Goal: Contribute content: Add original content to the website for others to see

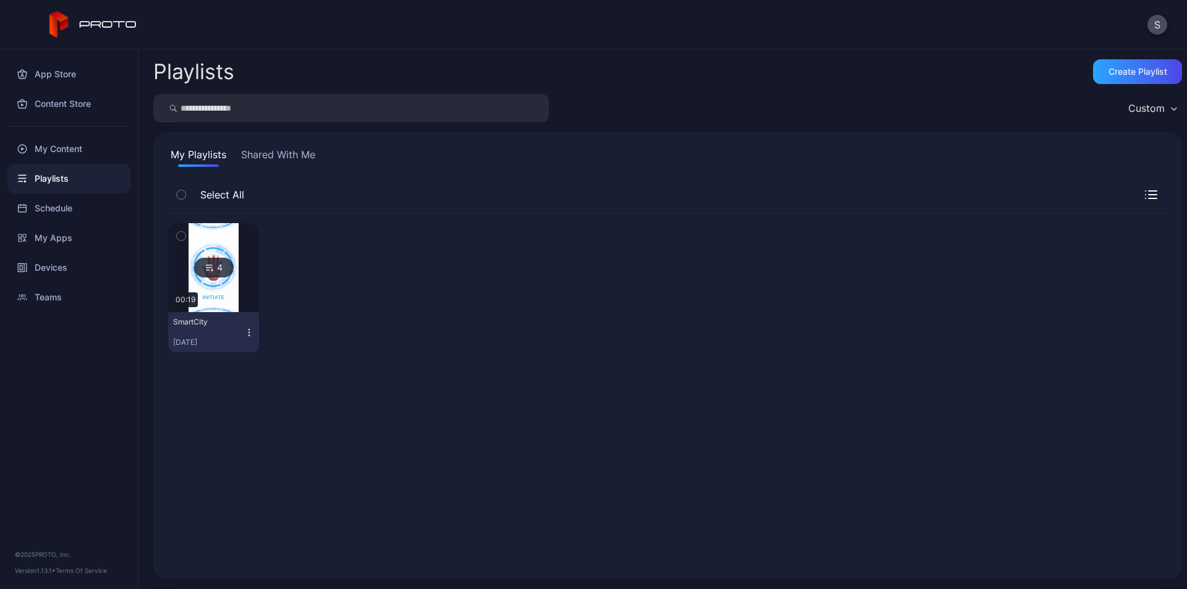
click at [202, 151] on button "My Playlists" at bounding box center [198, 157] width 61 height 20
click at [64, 147] on div "My Content" at bounding box center [68, 149] width 123 height 30
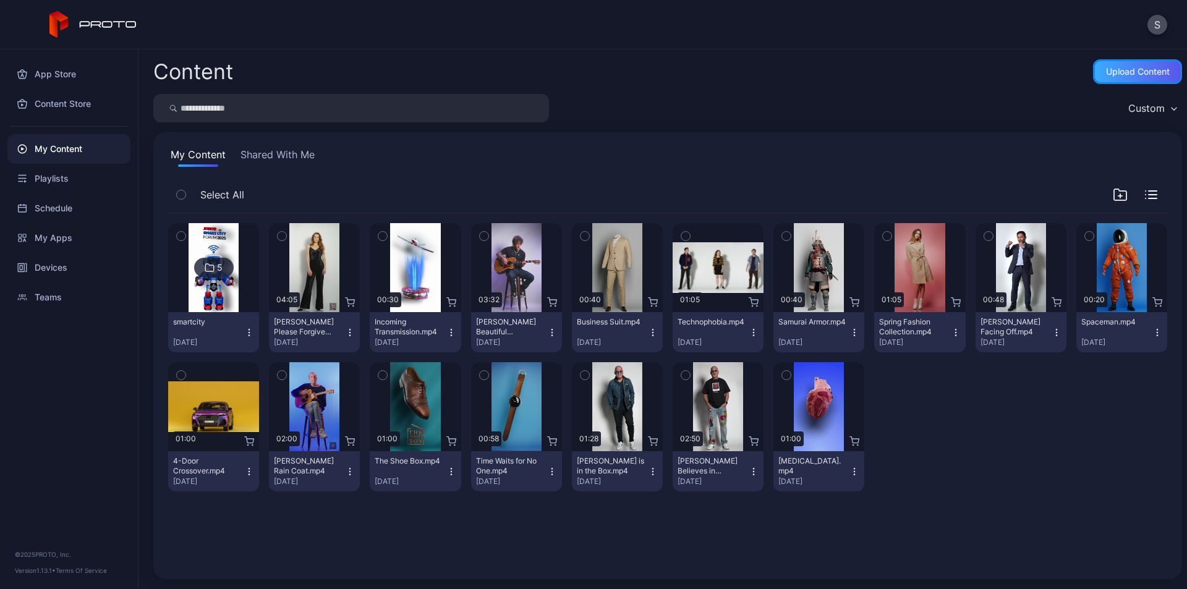
click at [1123, 70] on div "Upload Content" at bounding box center [1138, 72] width 64 height 10
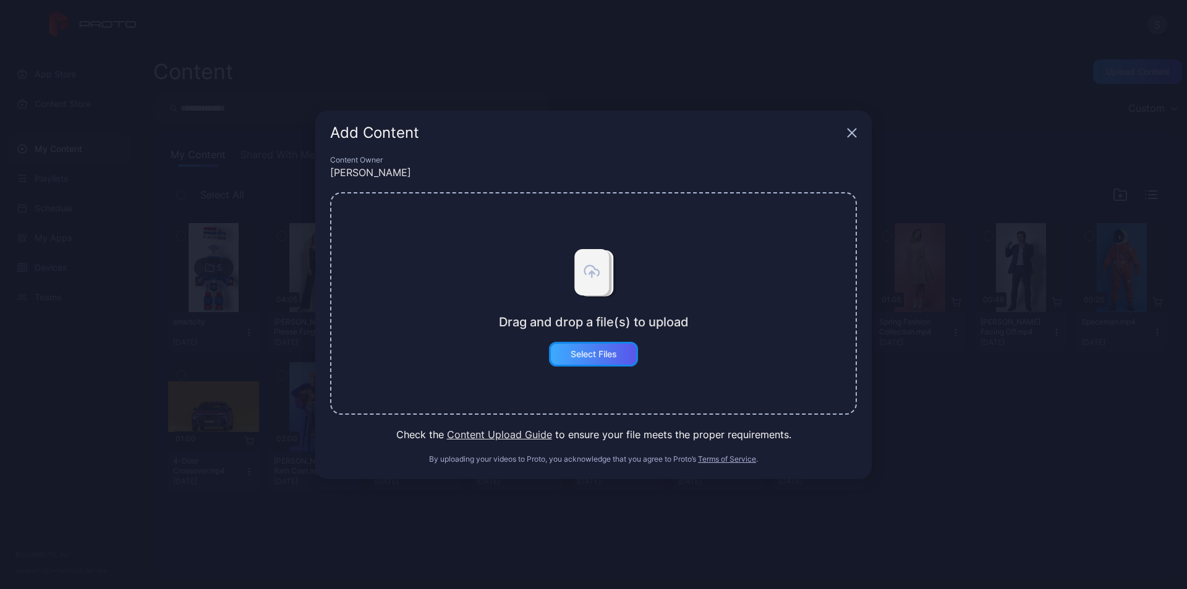
click at [604, 346] on div "Select Files" at bounding box center [593, 354] width 89 height 25
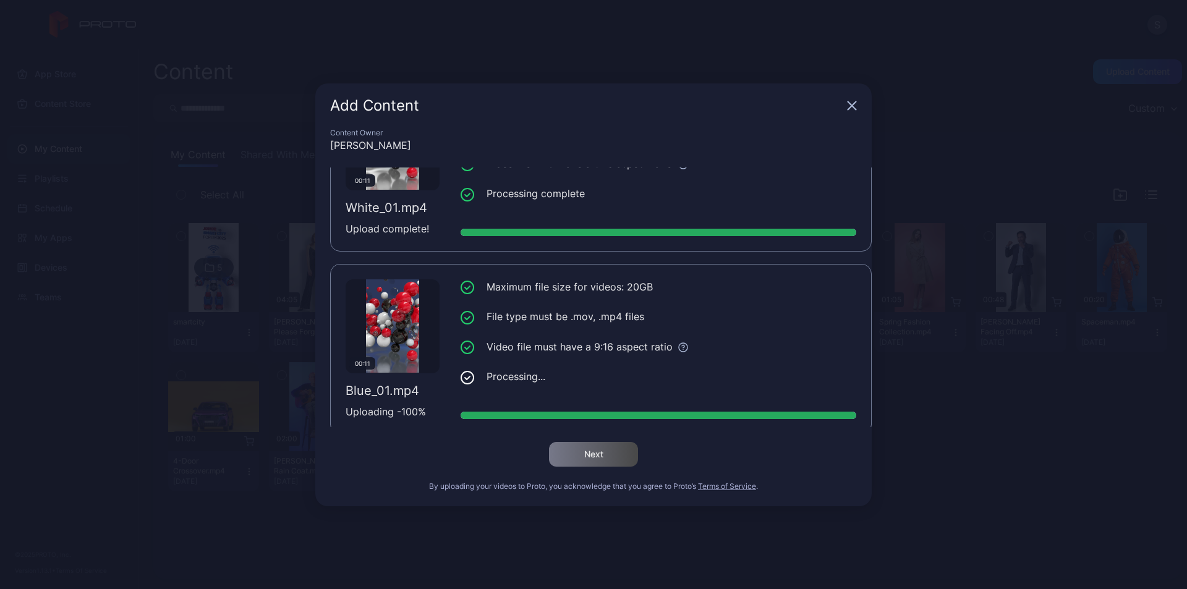
scroll to position [94, 0]
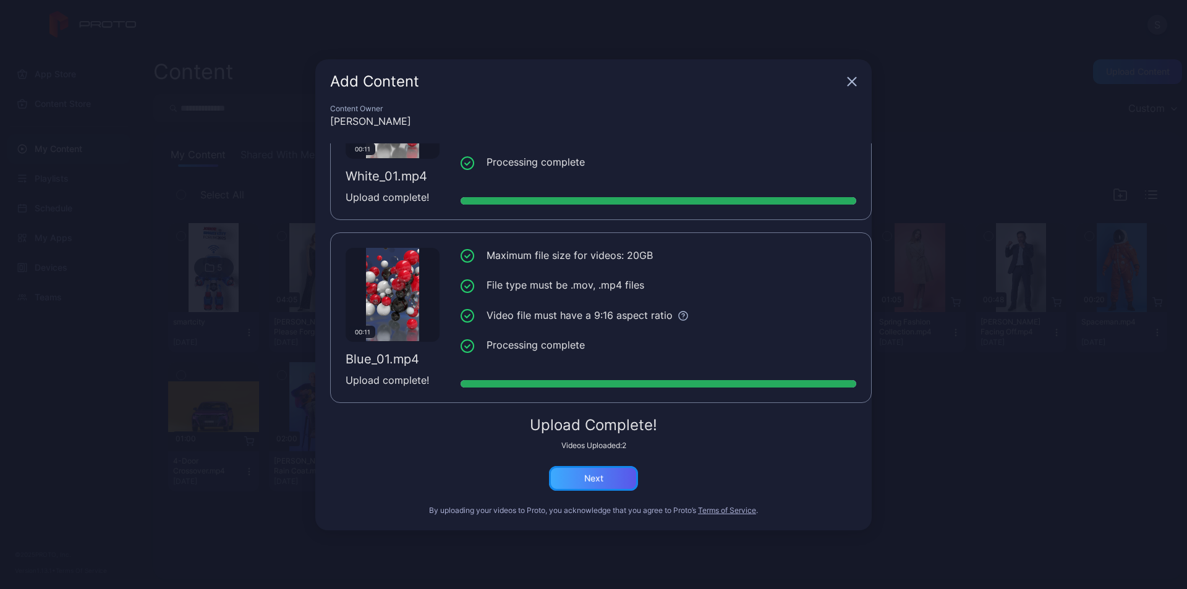
click at [593, 477] on div "Next" at bounding box center [593, 479] width 19 height 10
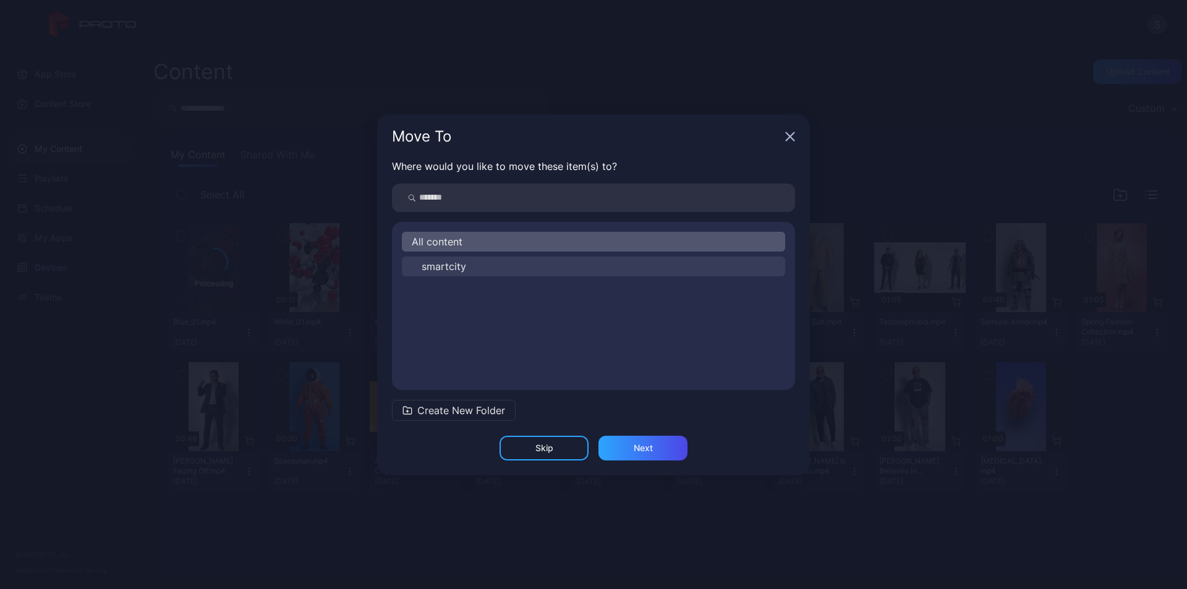
click at [504, 271] on button "smartcity" at bounding box center [593, 267] width 383 height 20
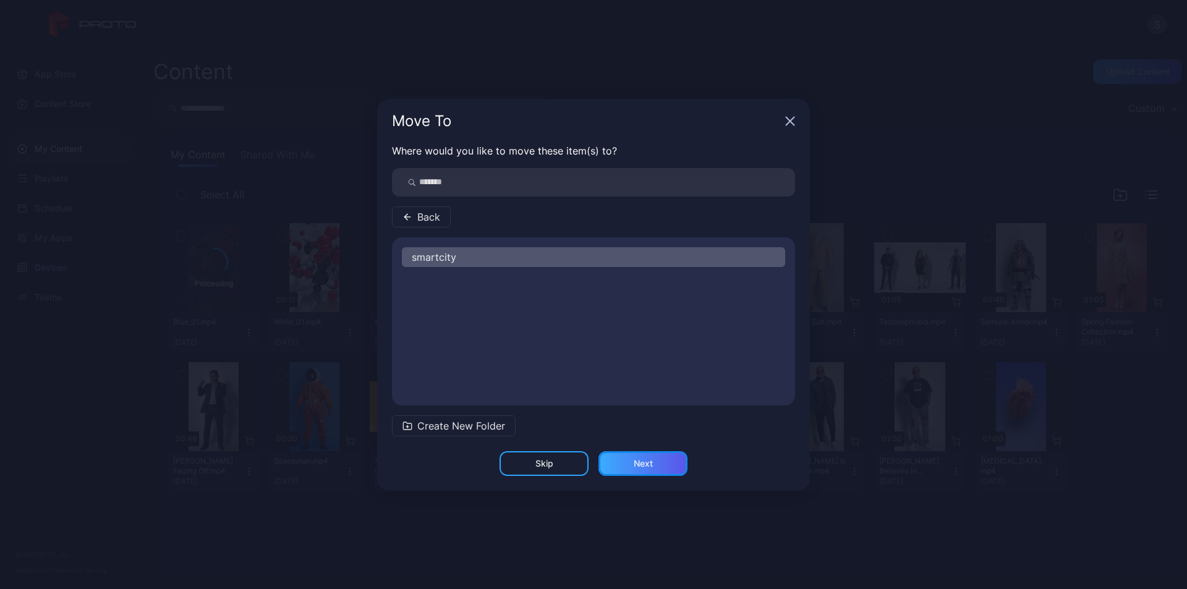
click at [652, 465] on div "Next" at bounding box center [643, 464] width 19 height 10
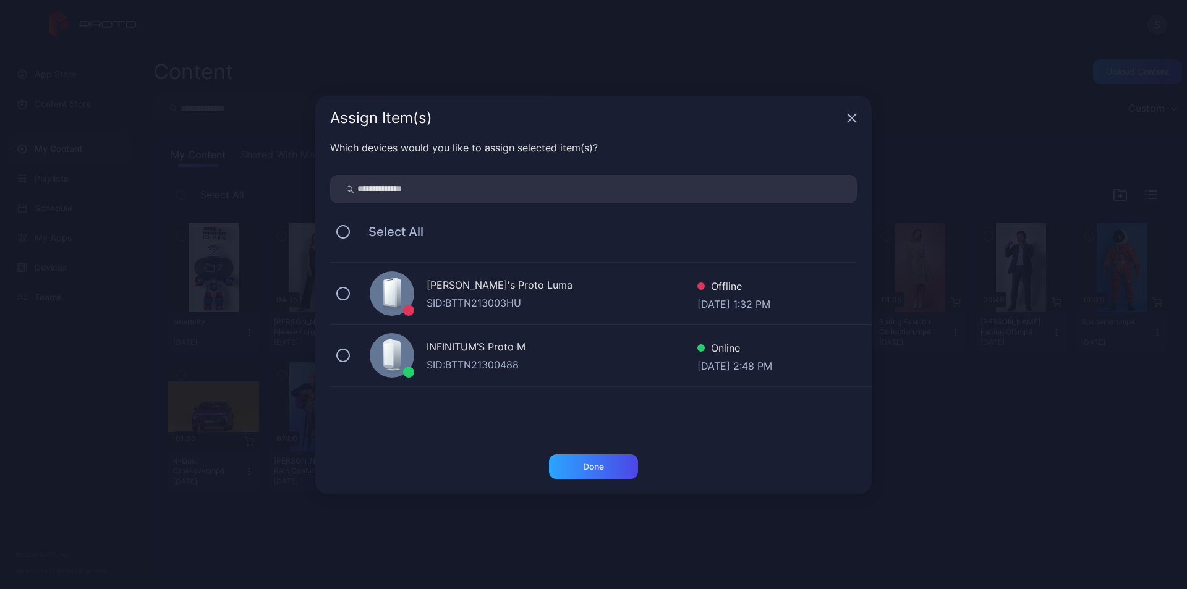
click at [531, 354] on div "INFINITUM’S Proto M" at bounding box center [562, 348] width 271 height 18
click at [595, 458] on div "Done" at bounding box center [593, 466] width 89 height 25
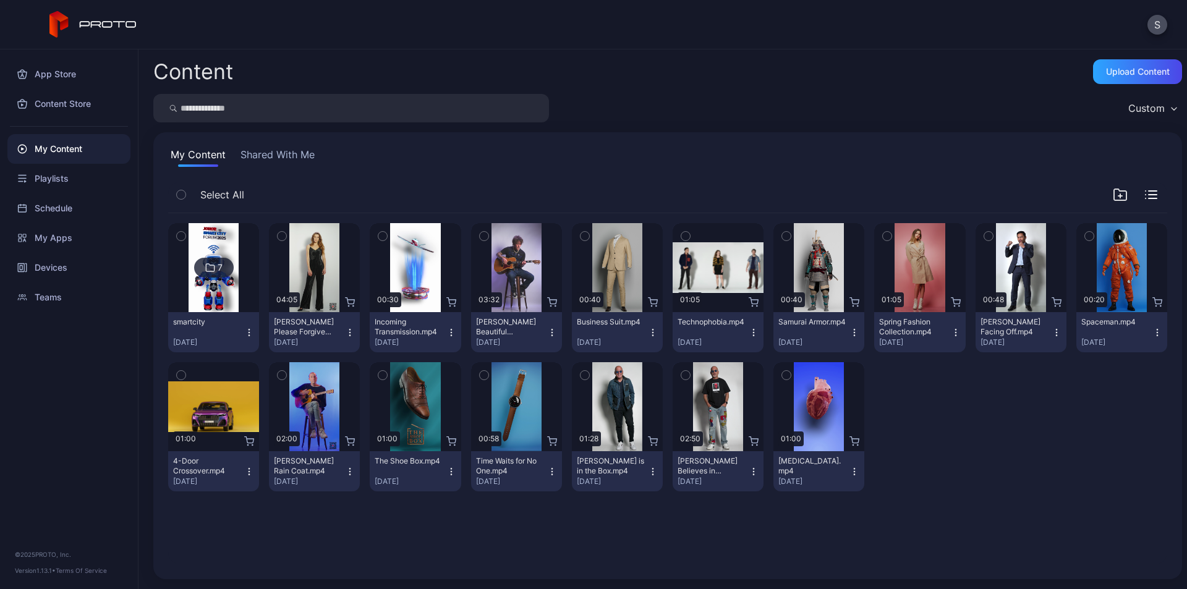
click at [214, 292] on img at bounding box center [214, 267] width 50 height 89
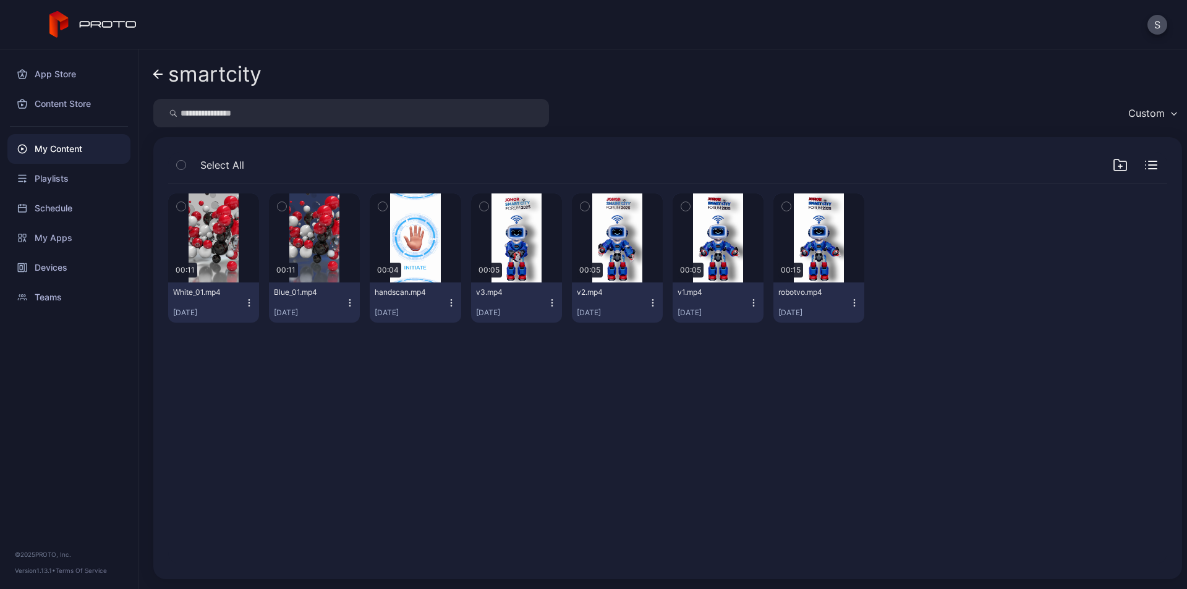
click at [346, 301] on icon "button" at bounding box center [350, 303] width 10 height 10
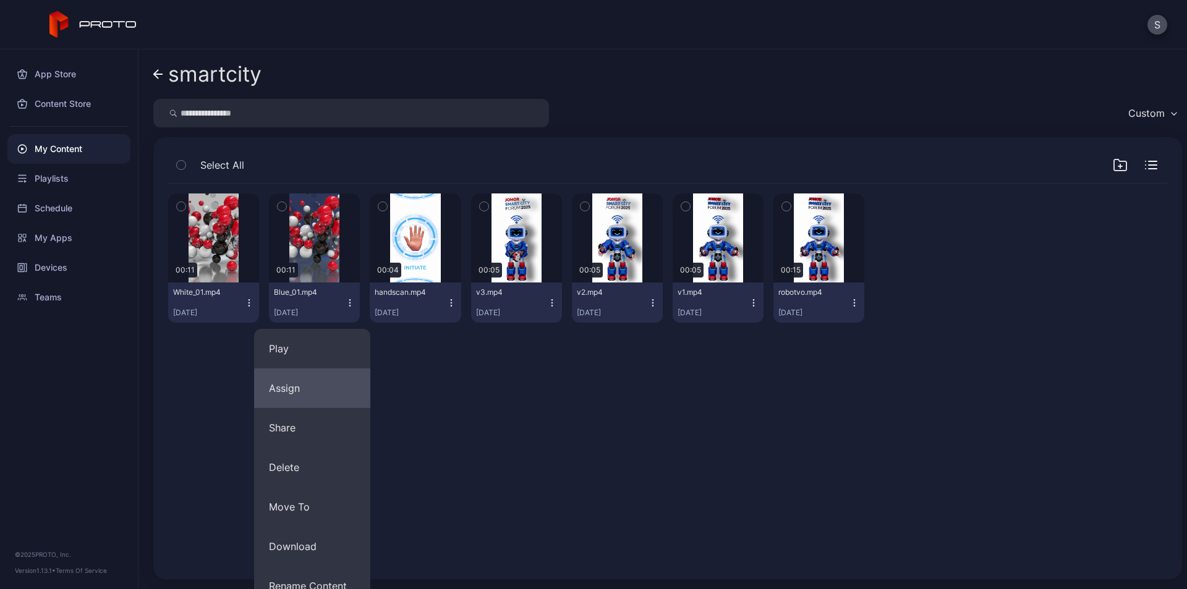
click at [302, 392] on button "Assign" at bounding box center [312, 388] width 116 height 40
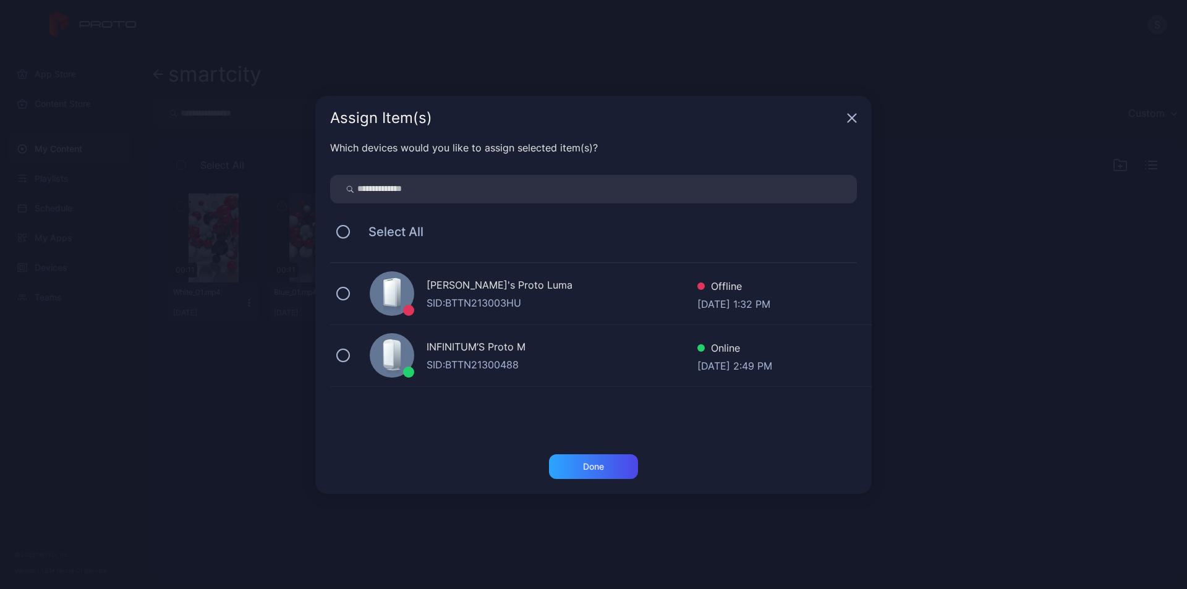
click at [483, 356] on div "INFINITUM’S Proto M" at bounding box center [562, 348] width 271 height 18
click at [623, 470] on div "Done" at bounding box center [593, 466] width 89 height 25
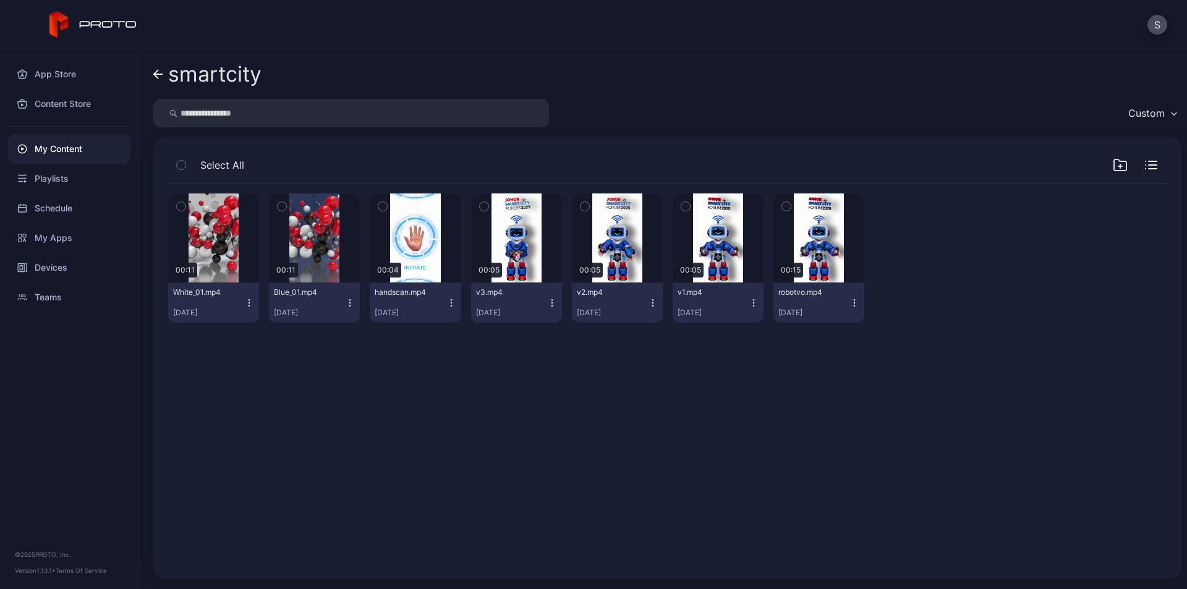
click at [249, 300] on icon "button" at bounding box center [249, 299] width 1 height 1
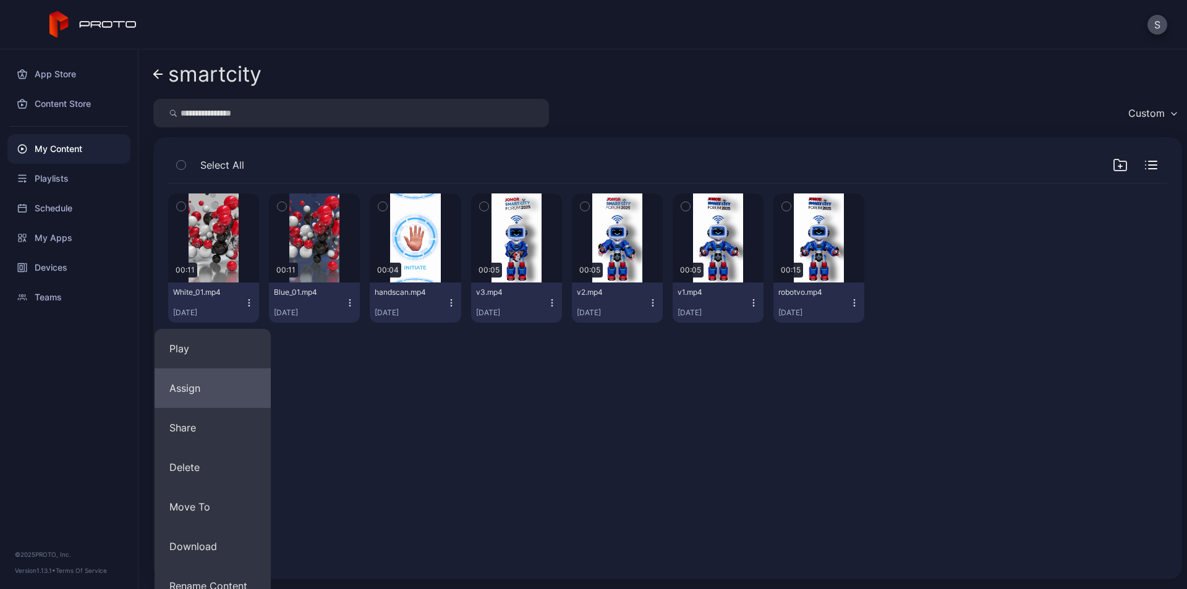
click at [206, 393] on button "Assign" at bounding box center [213, 388] width 116 height 40
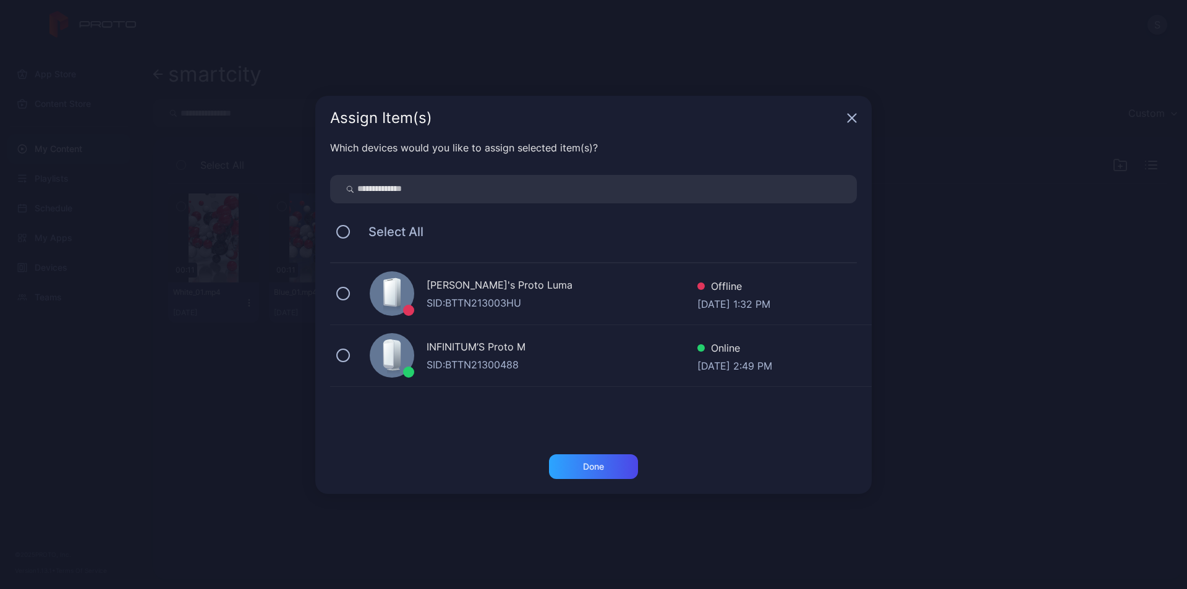
click at [491, 357] on div "SID: BTTN21300488" at bounding box center [562, 364] width 271 height 15
click at [615, 467] on div "Done" at bounding box center [593, 466] width 89 height 25
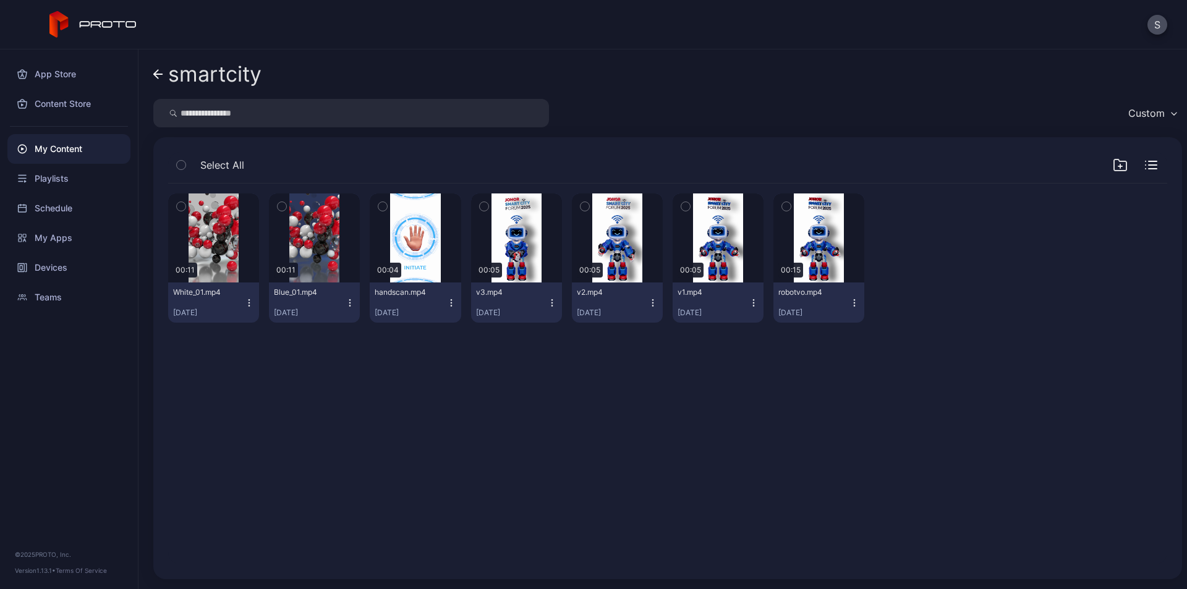
click at [1002, 76] on div "smartcity" at bounding box center [667, 74] width 1029 height 30
